Goal: Transaction & Acquisition: Purchase product/service

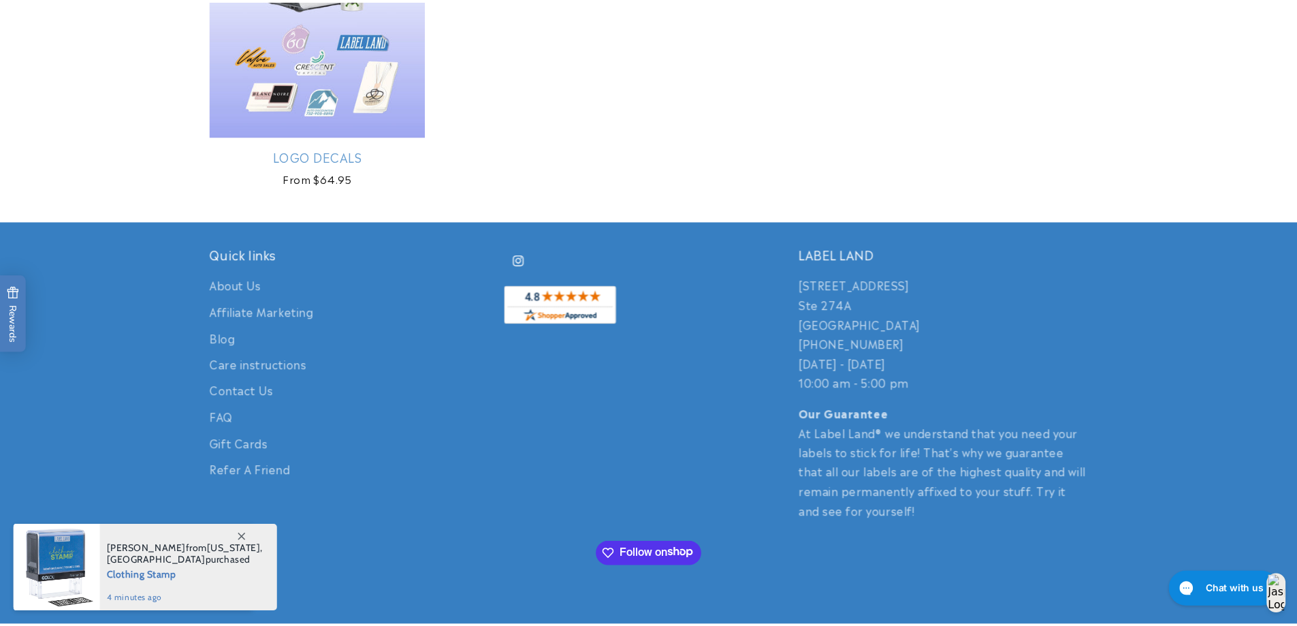
scroll to position [340, 0]
